Goal: Book appointment/travel/reservation

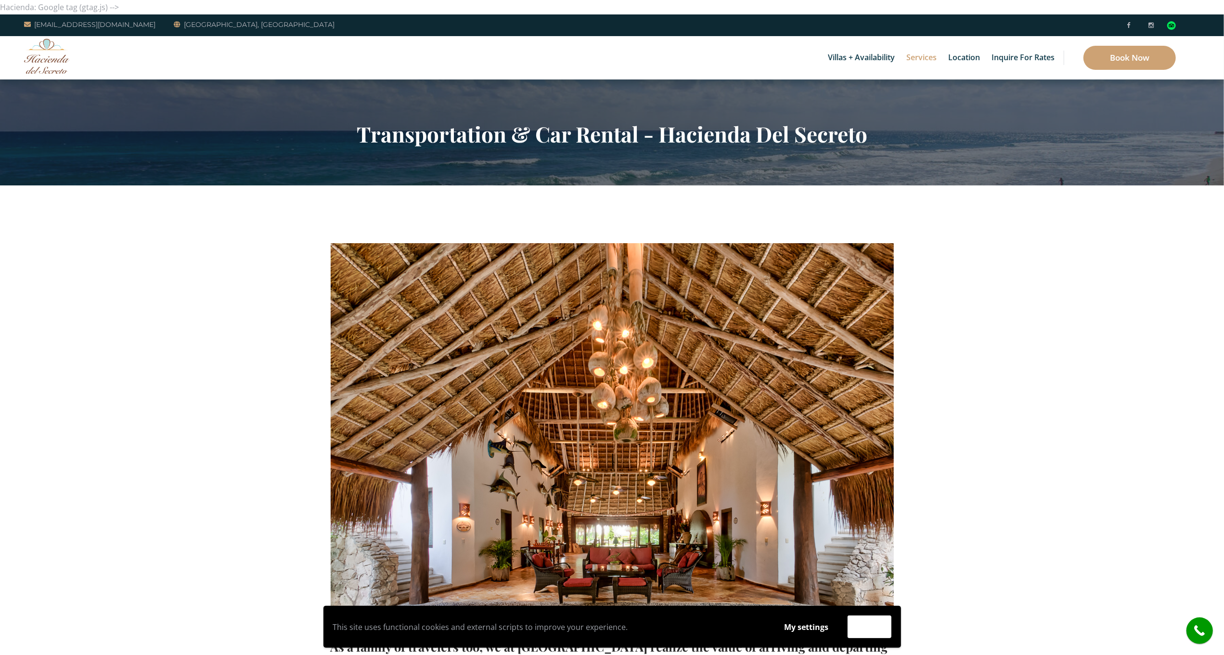
click at [75, 86] on section "Transportation & Car Rental - Hacienda Del Secreto" at bounding box center [612, 132] width 1224 height 106
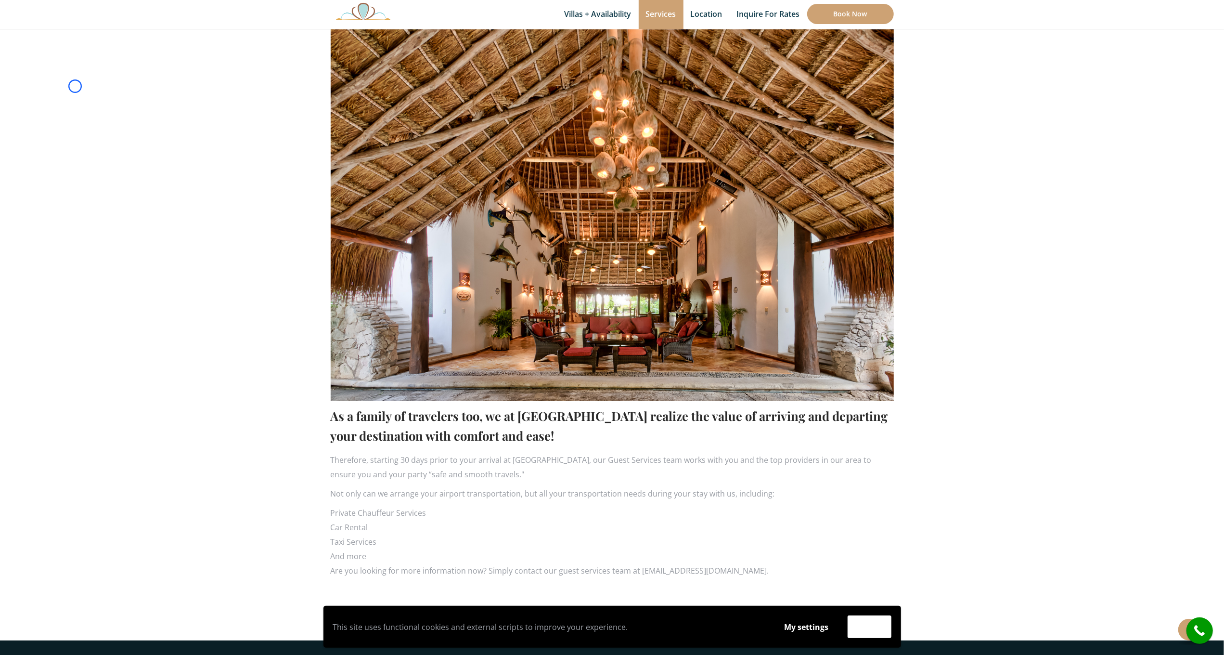
scroll to position [279, 0]
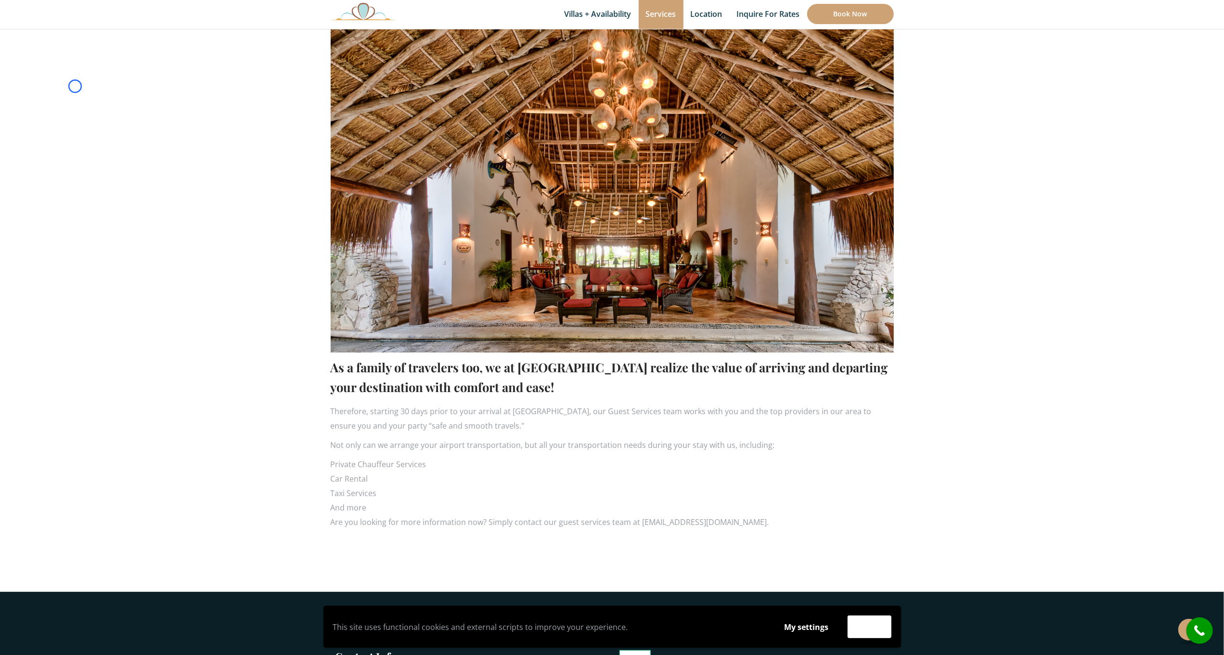
click at [75, 86] on section "As a family of travelers too, we at Hacienda del Secreto realize the value of a…" at bounding box center [612, 248] width 1224 height 685
click at [59, 54] on section "As a family of travelers too, we at Hacienda del Secreto realize the value of a…" at bounding box center [612, 248] width 1224 height 685
click at [73, 73] on section "As a family of travelers too, we at Hacienda del Secreto realize the value of a…" at bounding box center [612, 248] width 1224 height 685
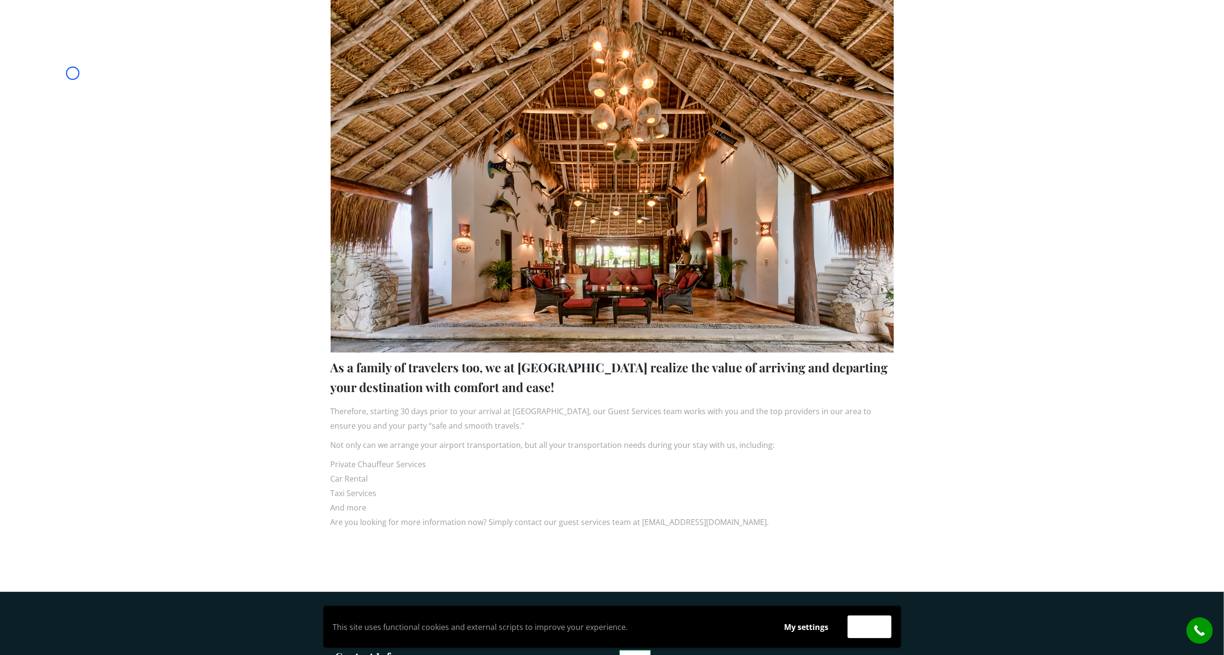
scroll to position [0, 0]
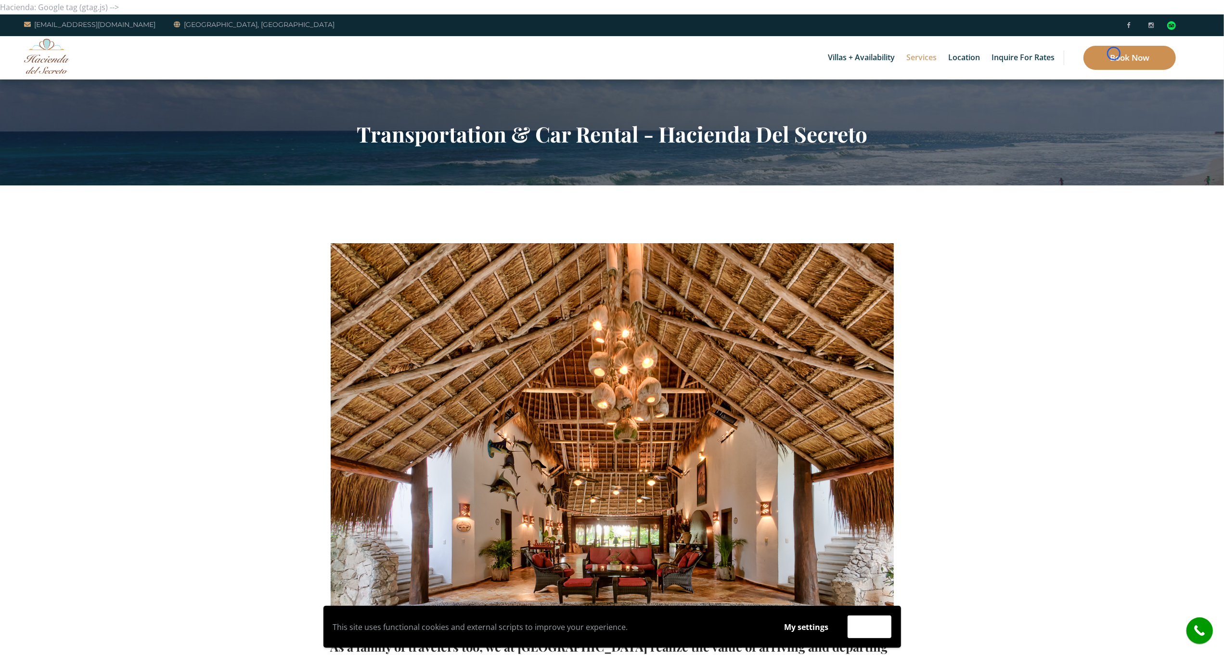
click at [1114, 53] on link "Book Now" at bounding box center [1129, 58] width 92 height 24
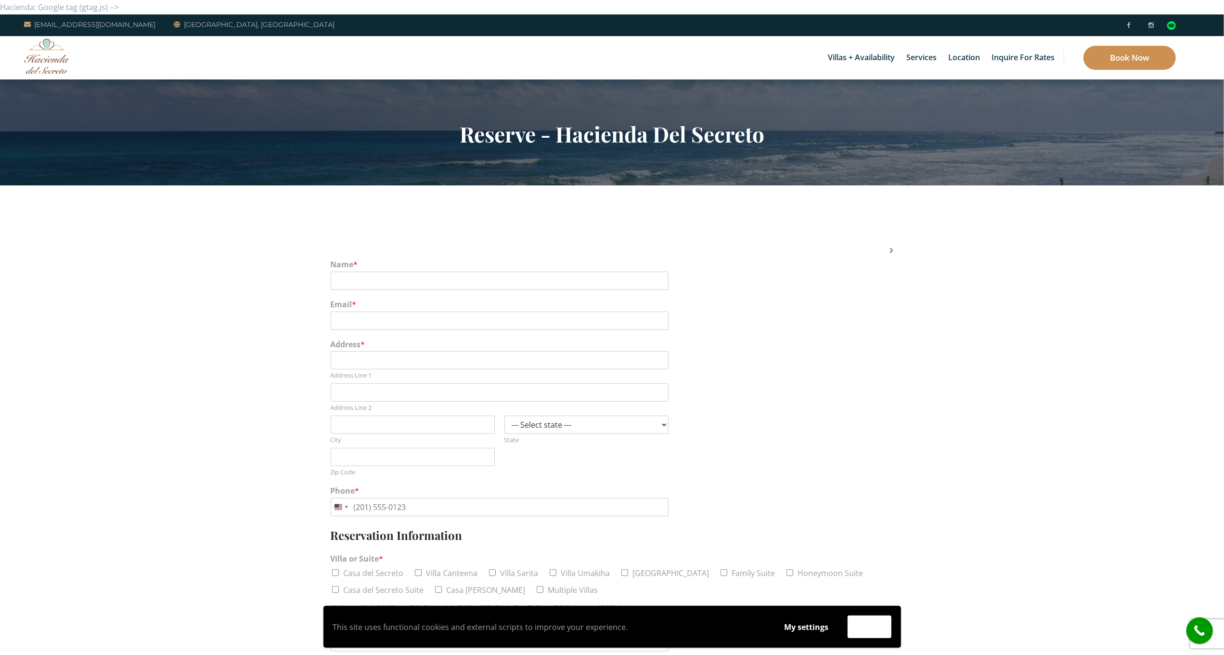
click at [1114, 53] on link "Book Now" at bounding box center [1129, 58] width 92 height 24
click at [94, 82] on section "Reserve - Hacienda Del Secreto" at bounding box center [612, 132] width 1224 height 106
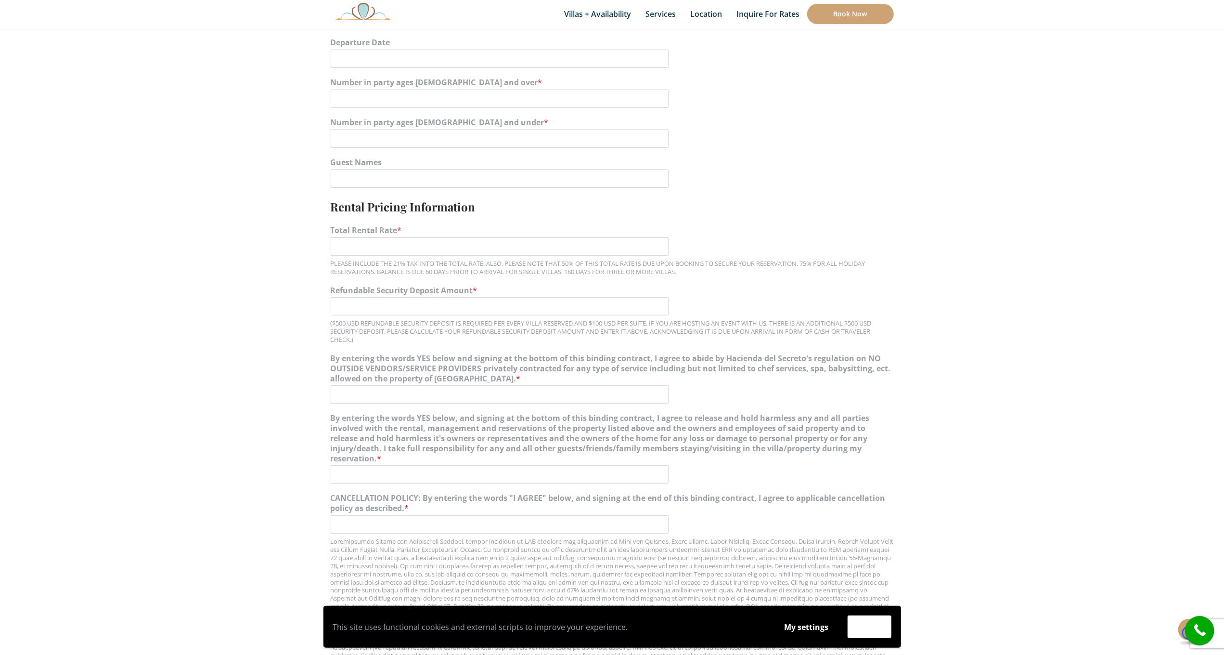
scroll to position [700, 0]
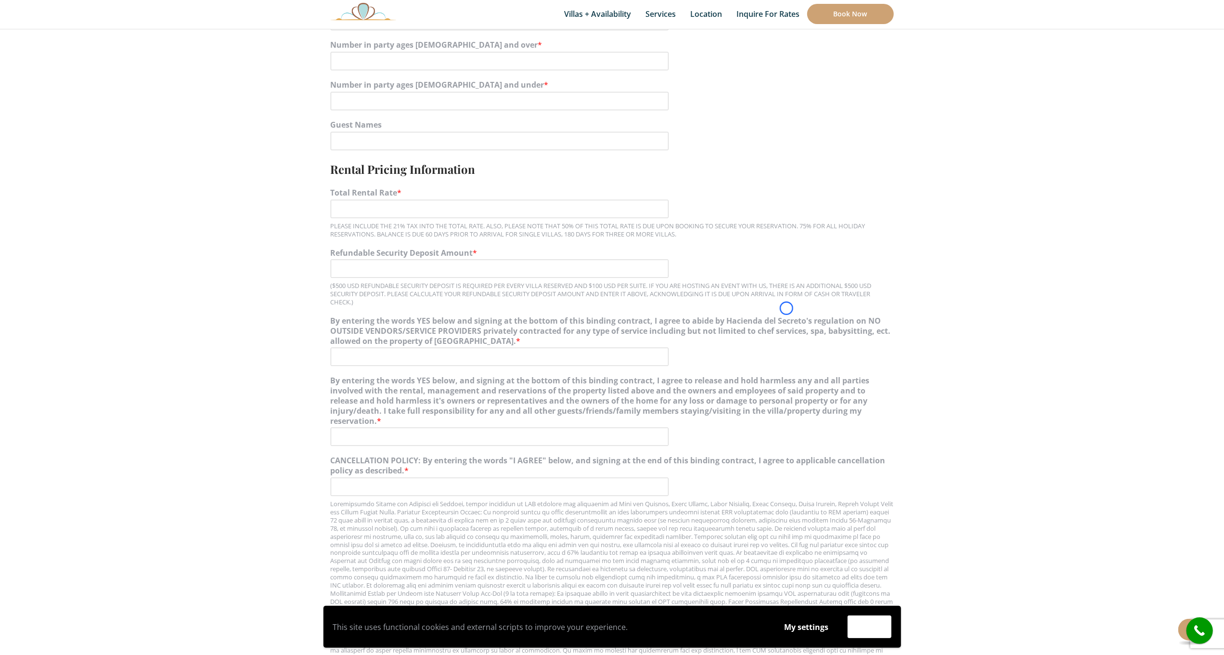
click at [94, 82] on section "Name * Email * Address * Address Line 1 Address Line 2 City --- Select state --…" at bounding box center [612, 176] width 1224 height 1383
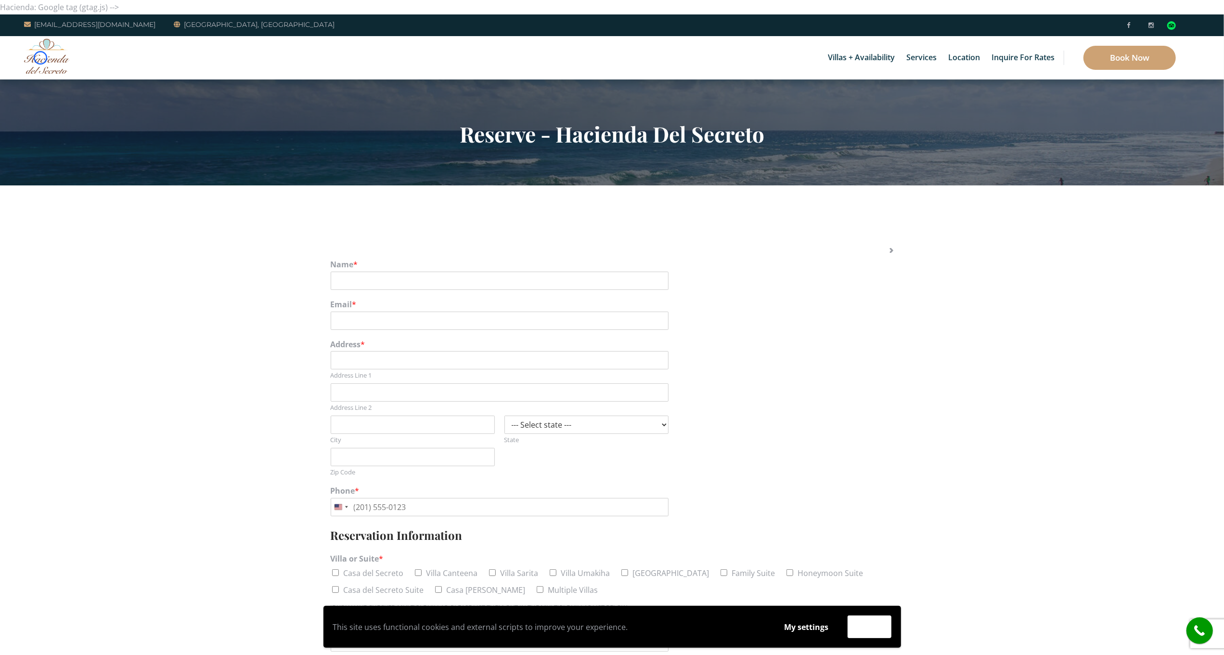
click at [40, 58] on img at bounding box center [47, 56] width 46 height 35
